Goal: Navigation & Orientation: Go to known website

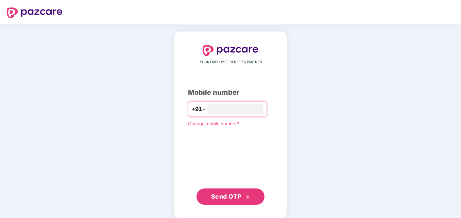
type input "**********"
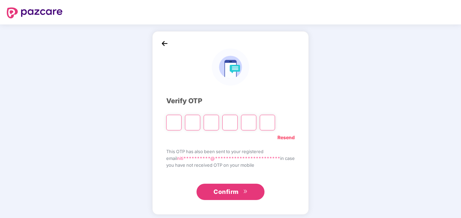
type input "*"
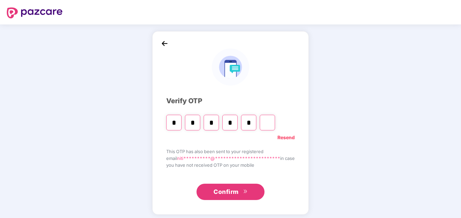
type input "*"
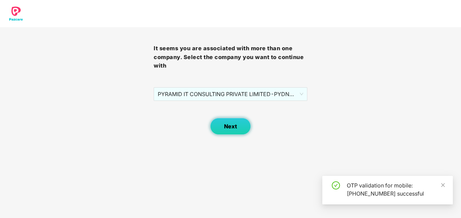
click at [234, 128] on span "Next" at bounding box center [230, 126] width 13 height 6
